Goal: Information Seeking & Learning: Learn about a topic

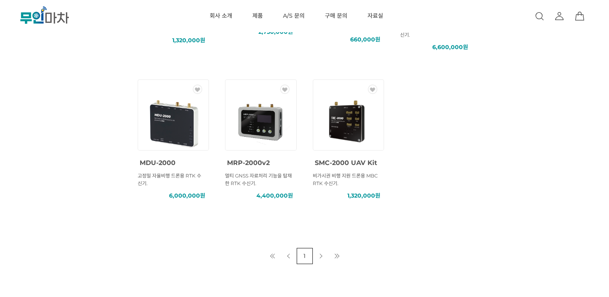
scroll to position [241, 0]
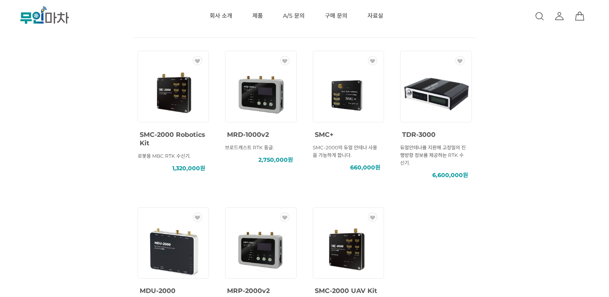
click at [352, 96] on img at bounding box center [348, 93] width 72 height 72
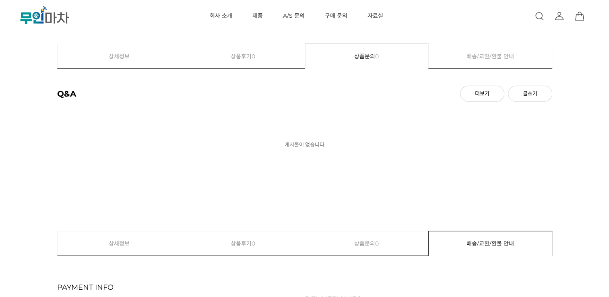
scroll to position [2534, 0]
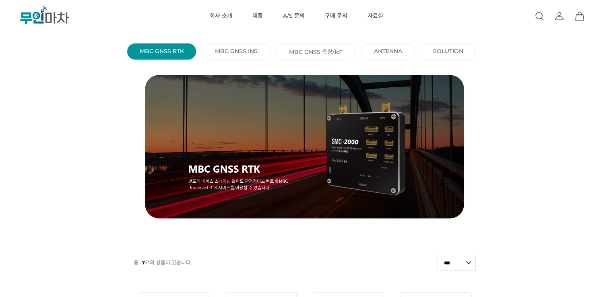
click at [241, 52] on link "MBC GNSS INS ()" at bounding box center [236, 50] width 43 height 7
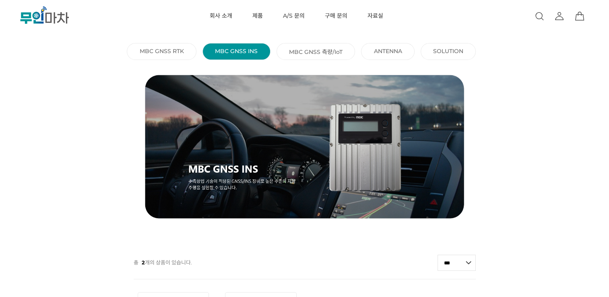
click at [320, 53] on link "MBC GNSS 측량/IoT ()" at bounding box center [316, 51] width 54 height 8
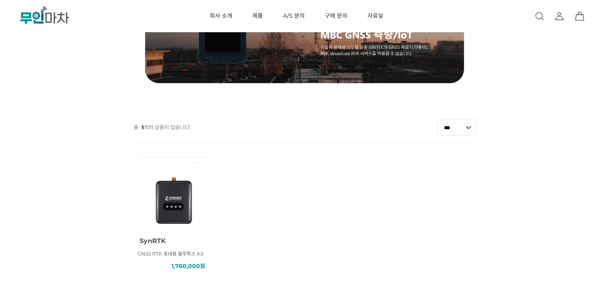
scroll to position [161, 0]
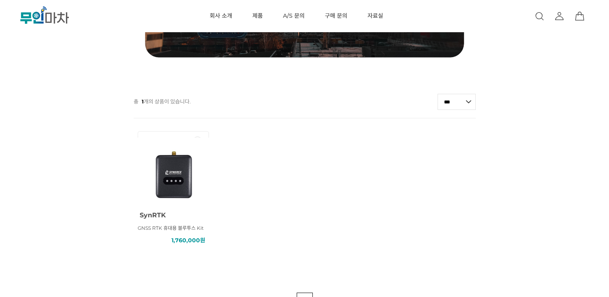
click at [167, 171] on img at bounding box center [173, 174] width 72 height 72
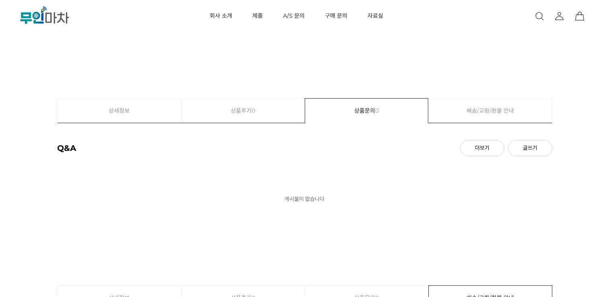
scroll to position [3057, 0]
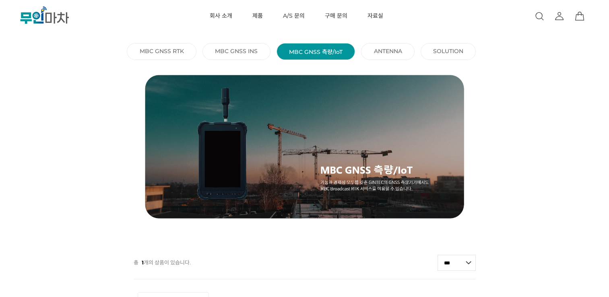
click at [382, 42] on ul "MBC GNSS RTK () MBC GNSS INS () MBC GNSS 측량/IoT () ANTENNA () SOLUTION ()" at bounding box center [304, 51] width 609 height 23
click at [448, 49] on link "SOLUTION ()" at bounding box center [448, 50] width 30 height 7
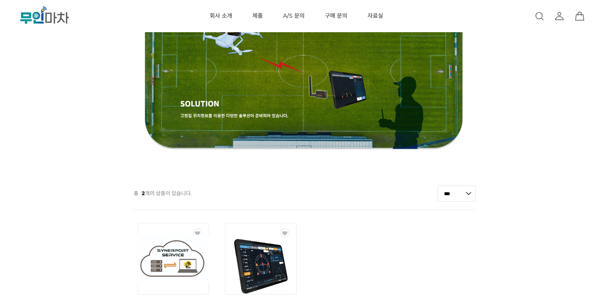
scroll to position [161, 0]
